Goal: Download file/media

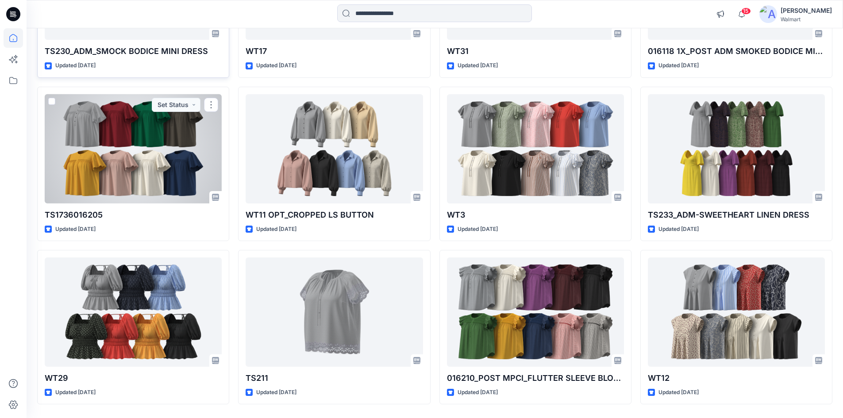
scroll to position [1204, 0]
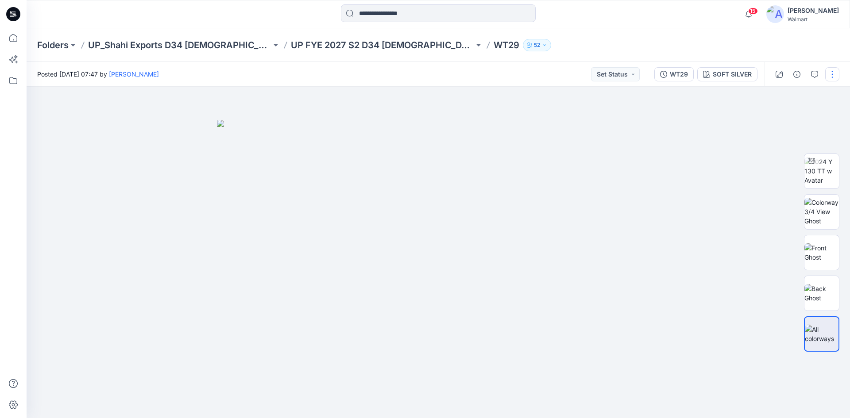
click at [828, 72] on button "button" at bounding box center [832, 74] width 14 height 14
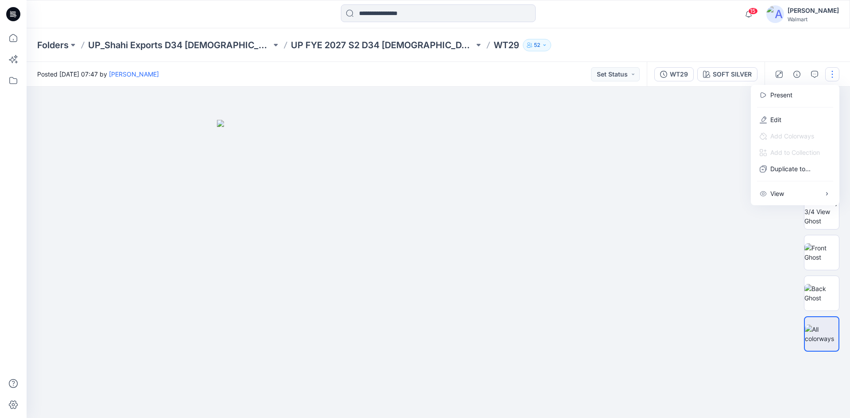
click at [691, 117] on div at bounding box center [438, 253] width 823 height 332
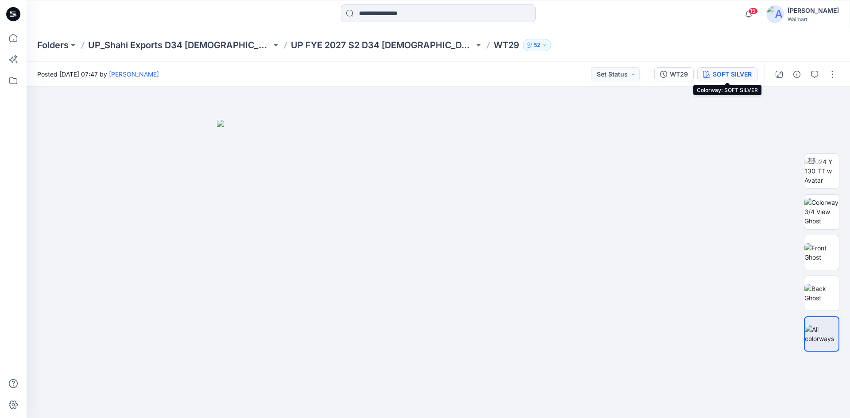
click at [725, 71] on div "SOFT SILVER" at bounding box center [732, 74] width 39 height 10
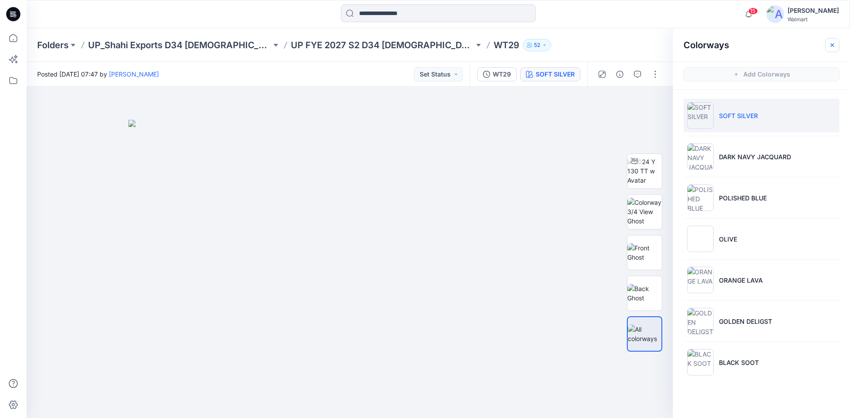
click at [831, 45] on icon "button" at bounding box center [832, 45] width 7 height 7
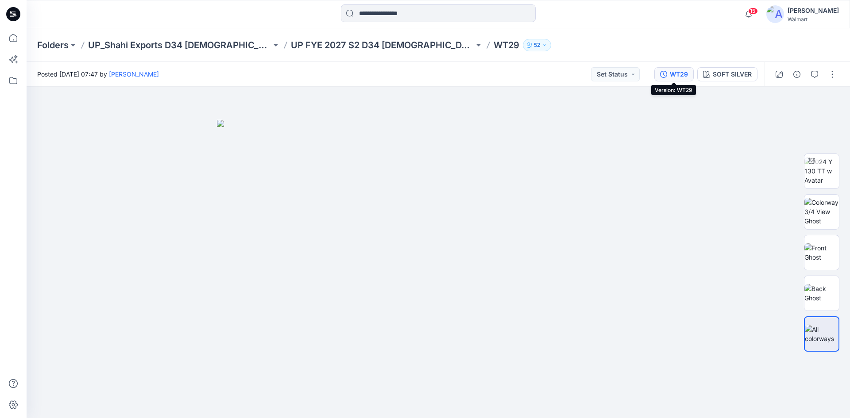
click at [685, 75] on div "WT29" at bounding box center [679, 74] width 18 height 10
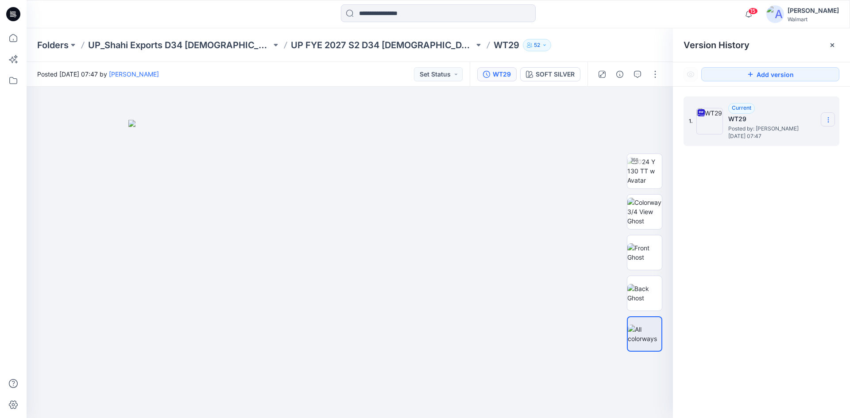
click at [828, 114] on section at bounding box center [828, 119] width 14 height 14
click at [770, 141] on span "Download Source BW File" at bounding box center [783, 137] width 74 height 11
